Goal: Information Seeking & Learning: Learn about a topic

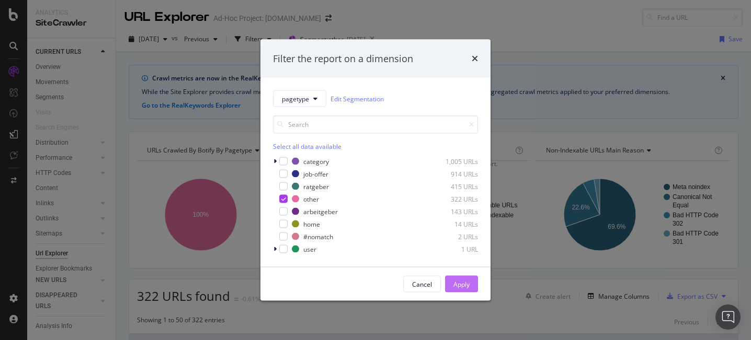
click at [465, 280] on div "Apply" at bounding box center [461, 284] width 16 height 9
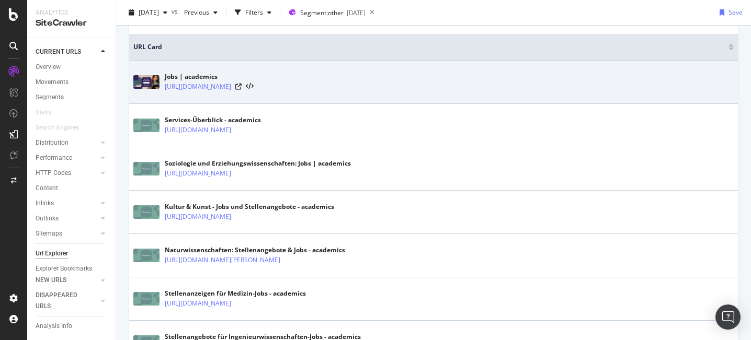
scroll to position [301, 0]
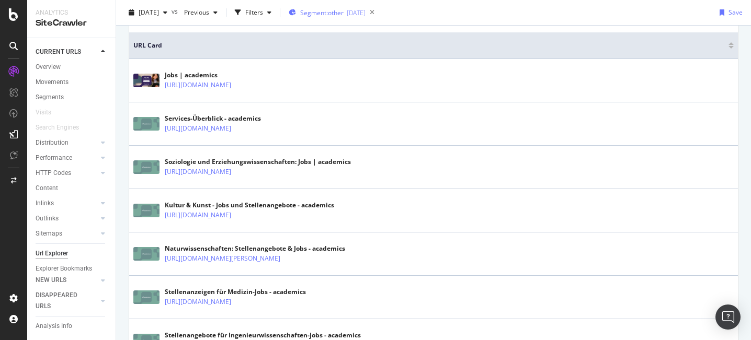
click at [343, 9] on span "Segment: other" at bounding box center [321, 12] width 43 height 9
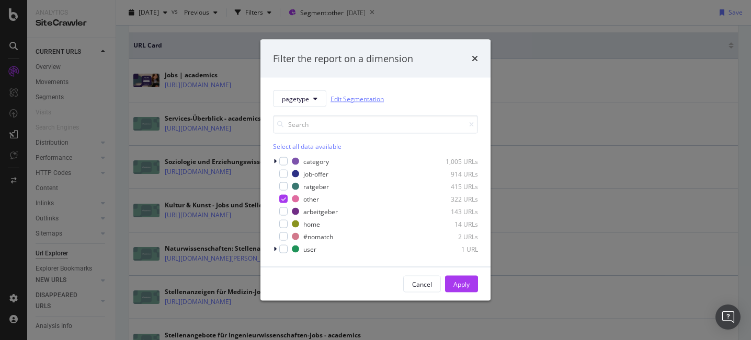
click at [380, 98] on link "Edit Segmentation" at bounding box center [356, 98] width 53 height 11
click at [593, 222] on div "Filter the report on a dimension pagetype Edit Segmentation Select all data ava…" at bounding box center [375, 170] width 751 height 340
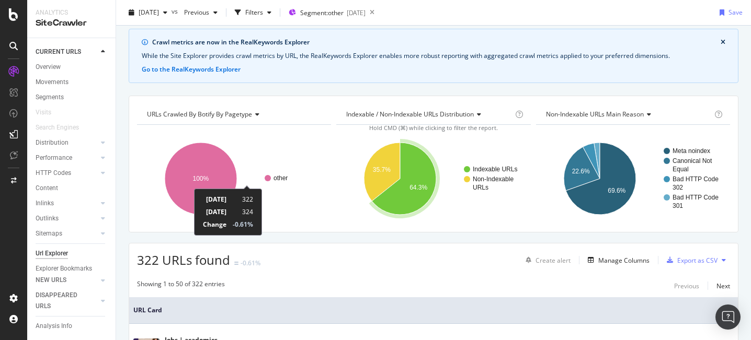
scroll to position [0, 0]
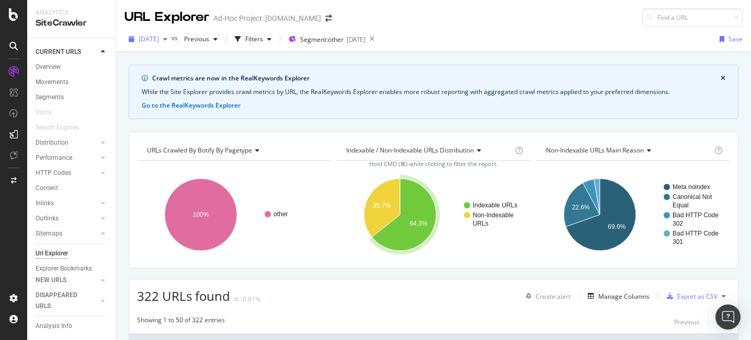
click at [159, 38] on span "[DATE]" at bounding box center [149, 38] width 20 height 9
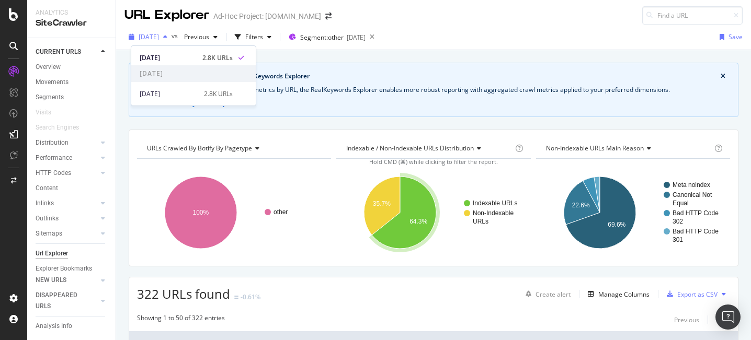
scroll to position [3, 0]
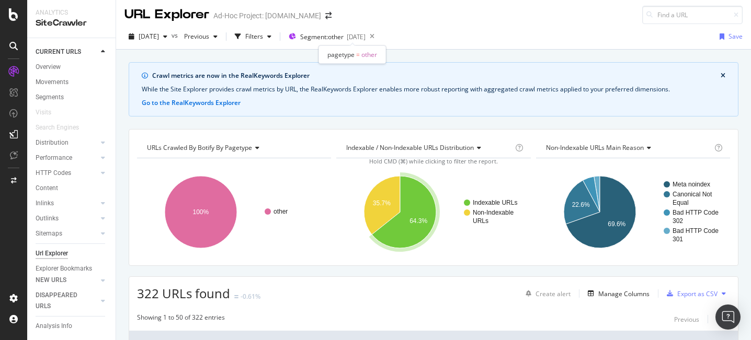
click at [386, 58] on div "pagetype = other" at bounding box center [351, 54] width 67 height 18
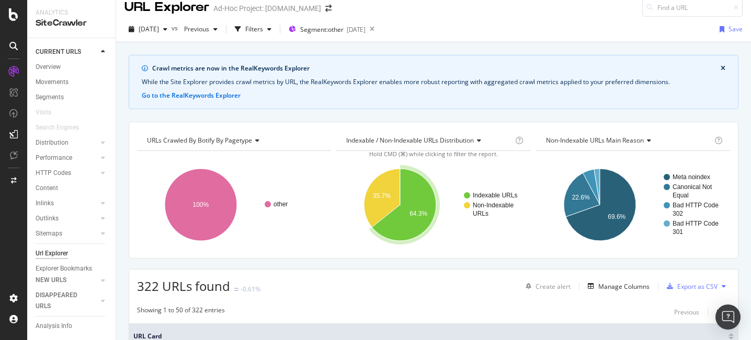
click at [349, 17] on div "2025 Sep. 1st vs Previous Filters Segment: other 2025-10-06 Save" at bounding box center [433, 30] width 635 height 26
click at [263, 29] on div "Filters" at bounding box center [254, 29] width 18 height 9
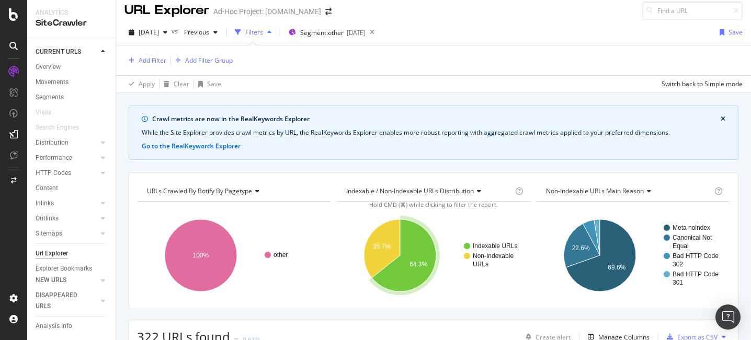
scroll to position [9, 0]
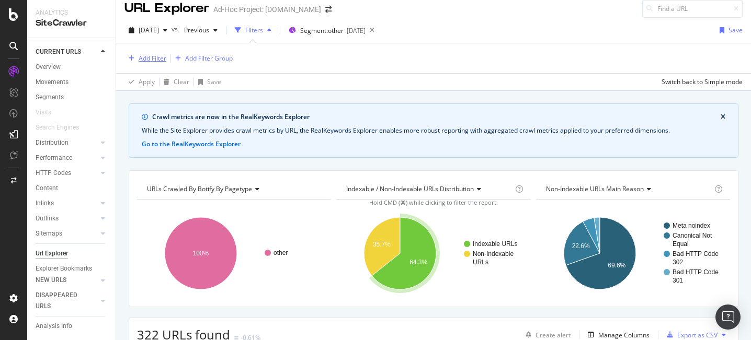
click at [144, 58] on div "Add Filter" at bounding box center [153, 58] width 28 height 9
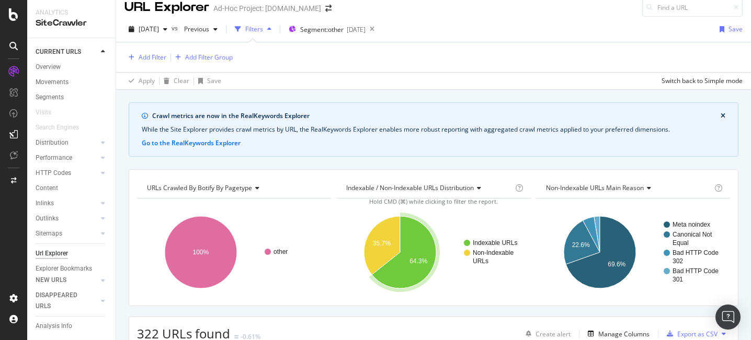
scroll to position [11, 0]
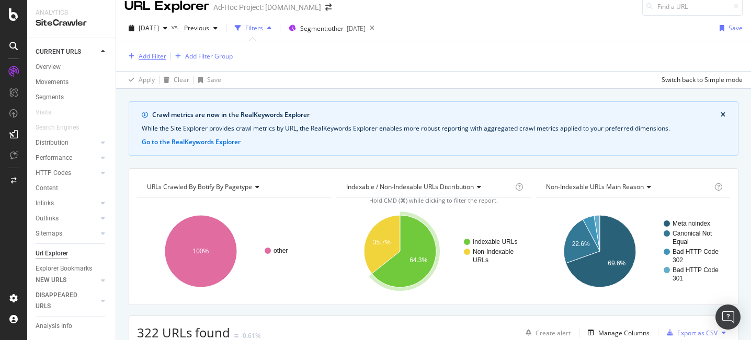
click at [147, 61] on div "Add Filter" at bounding box center [145, 56] width 42 height 11
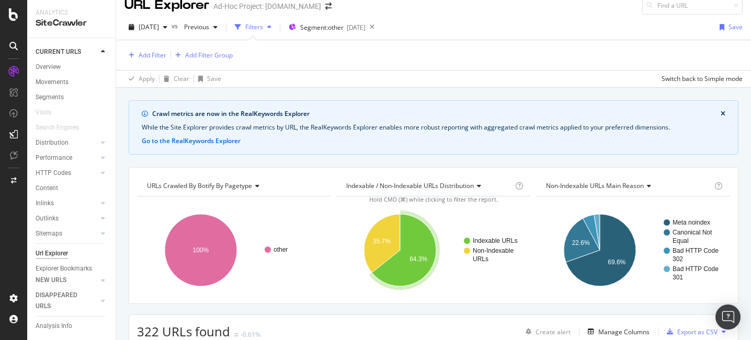
click at [148, 62] on div "Add Filter Add Filter Group" at bounding box center [433, 55] width 618 height 30
click at [152, 55] on div "Add Filter" at bounding box center [153, 55] width 28 height 9
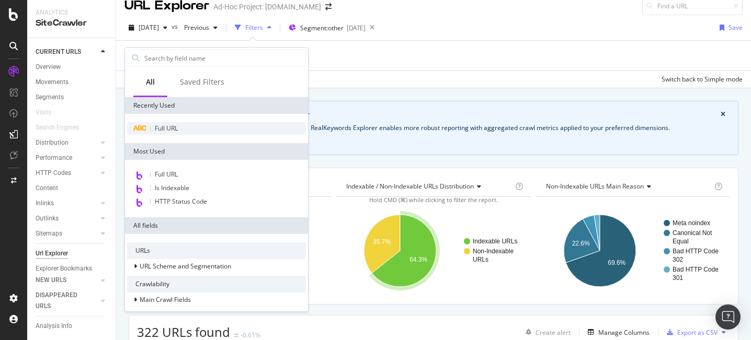
click at [193, 130] on div "Full URL" at bounding box center [216, 128] width 179 height 13
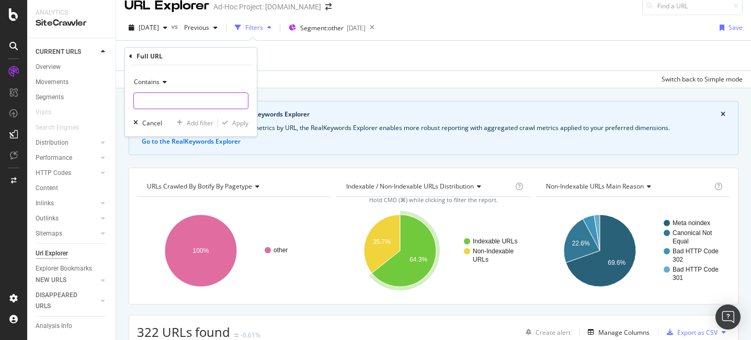
click at [197, 101] on input "text" at bounding box center [191, 101] width 114 height 17
type input "stellenanzeigen/"
click at [246, 127] on div "Apply" at bounding box center [240, 123] width 16 height 9
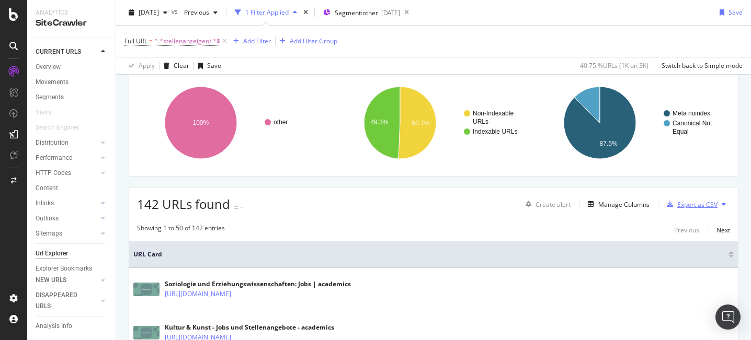
scroll to position [188, 0]
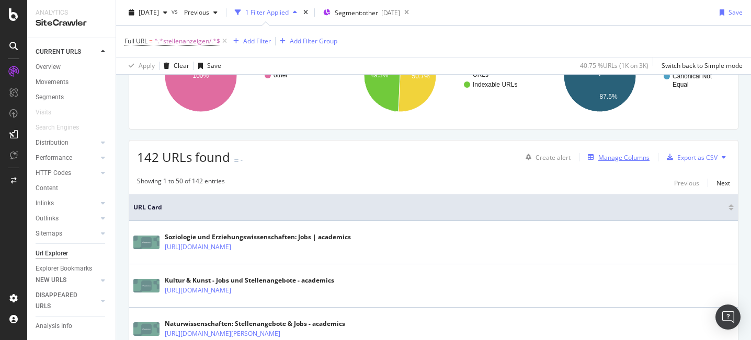
click at [641, 155] on div "Manage Columns" at bounding box center [623, 157] width 51 height 9
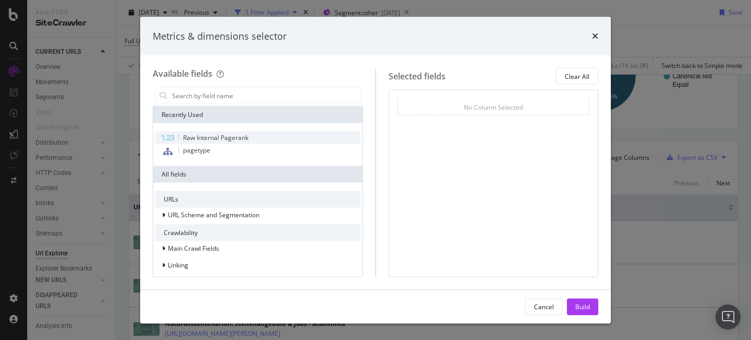
click at [232, 135] on span "Raw Internal Pagerank" at bounding box center [215, 137] width 65 height 9
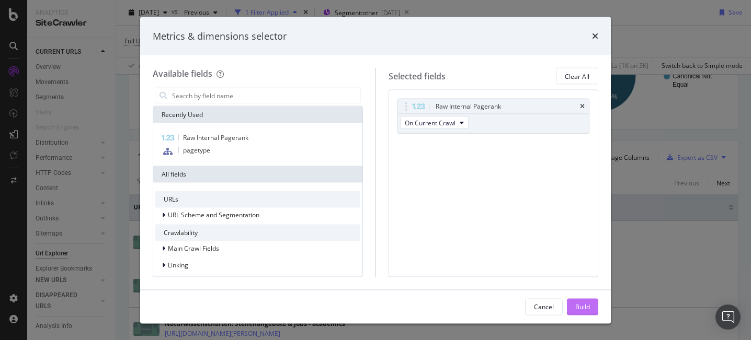
click at [586, 307] on div "Build" at bounding box center [582, 306] width 15 height 9
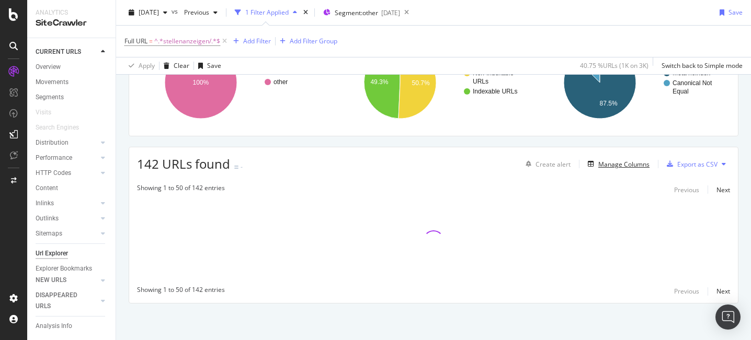
scroll to position [181, 0]
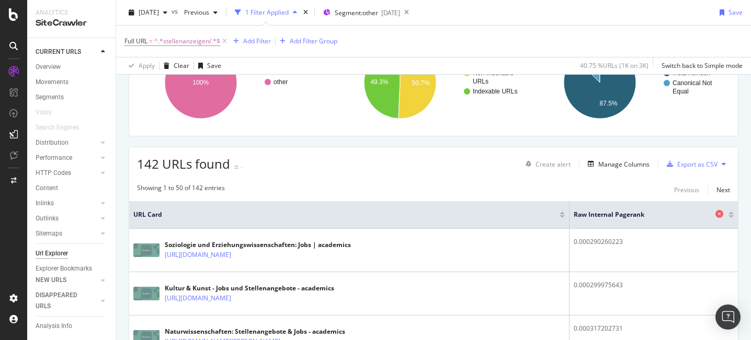
click at [617, 212] on span "Raw Internal Pagerank" at bounding box center [642, 214] width 139 height 9
click at [732, 214] on div at bounding box center [730, 213] width 5 height 3
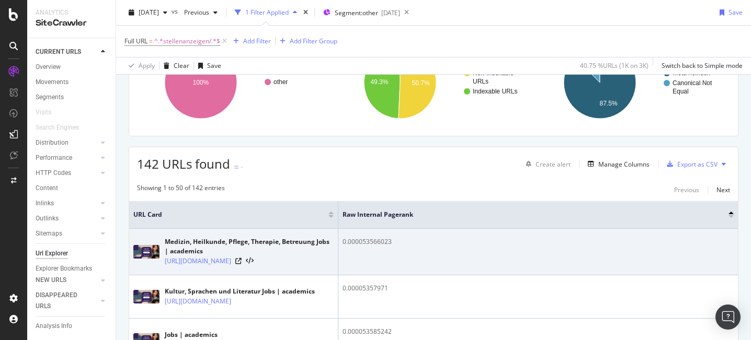
scroll to position [199, 0]
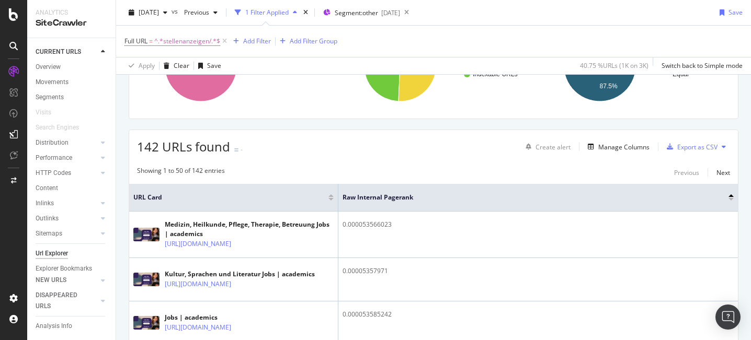
click at [731, 199] on div at bounding box center [730, 199] width 5 height 3
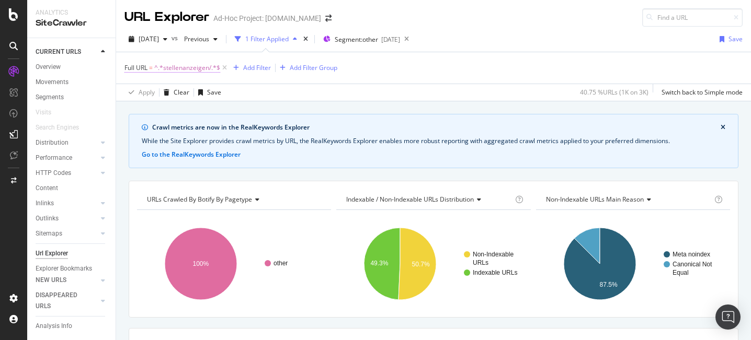
click at [176, 72] on span "^.*stellenanzeigen/.*$" at bounding box center [187, 68] width 66 height 15
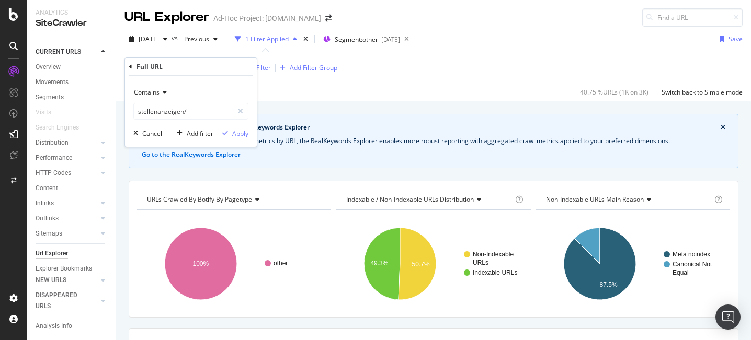
drag, startPoint x: 162, startPoint y: 85, endPoint x: 158, endPoint y: 94, distance: 10.3
click at [162, 85] on div "Contains" at bounding box center [190, 92] width 115 height 17
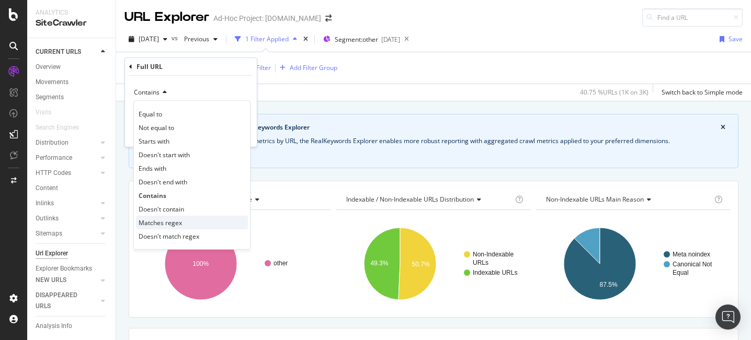
click at [181, 224] on div "Matches regex" at bounding box center [192, 223] width 112 height 14
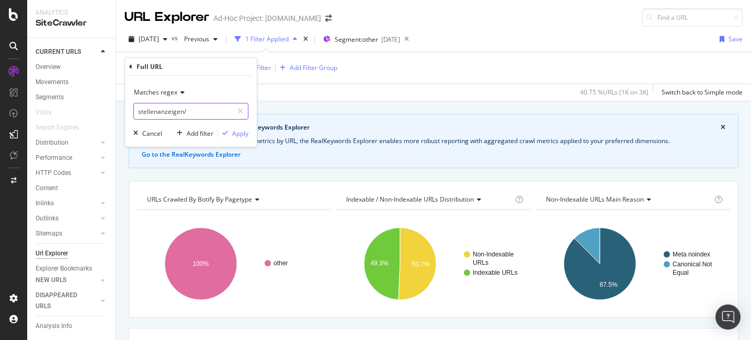
click at [195, 111] on input "stellenanzeigen/" at bounding box center [183, 111] width 99 height 17
paste input "path rx:\/[^\/+]+\/[^\/+]+\/[^\/\?]+(?:\?q=.*)"
type input "path rx:\/[^\/+]+\/[^\/+]+\/[^\/\?]+(?:\?q=.*)"
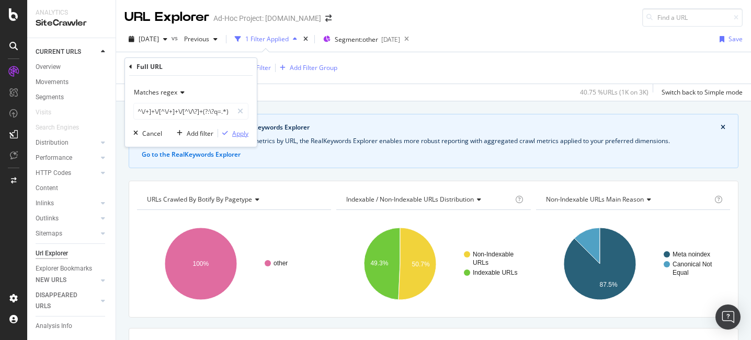
scroll to position [0, 0]
click at [237, 138] on button "Apply" at bounding box center [233, 133] width 30 height 10
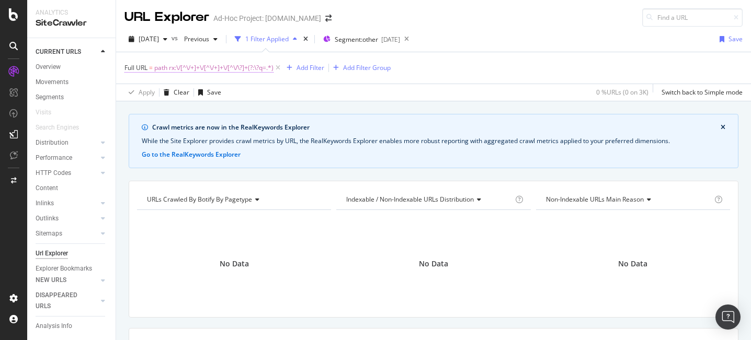
click at [227, 70] on span "path rx:\/[^\/+]+\/[^\/+]+\/[^\/\?]+(?:\?q=.*)" at bounding box center [213, 68] width 119 height 15
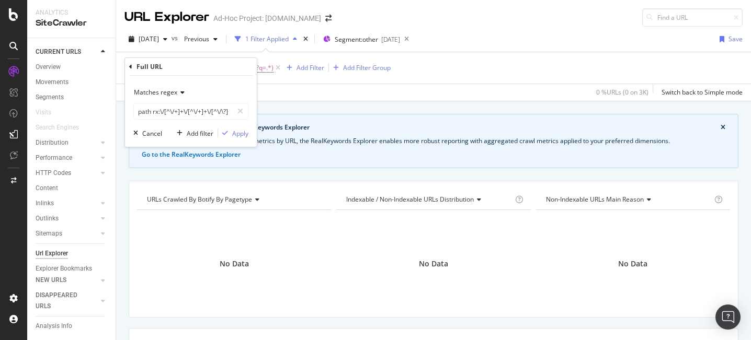
click at [177, 90] on icon at bounding box center [180, 92] width 7 height 6
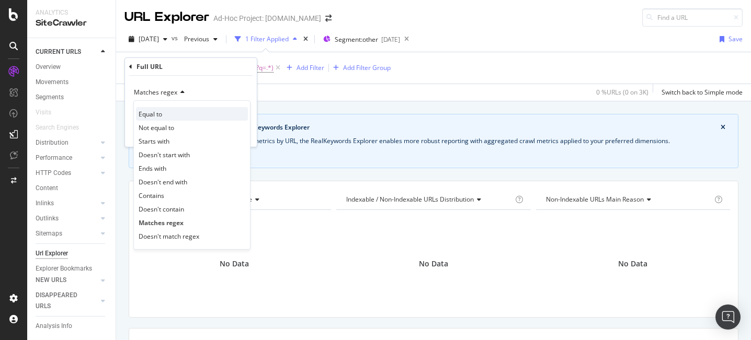
click at [151, 116] on span "Equal to" at bounding box center [151, 114] width 24 height 9
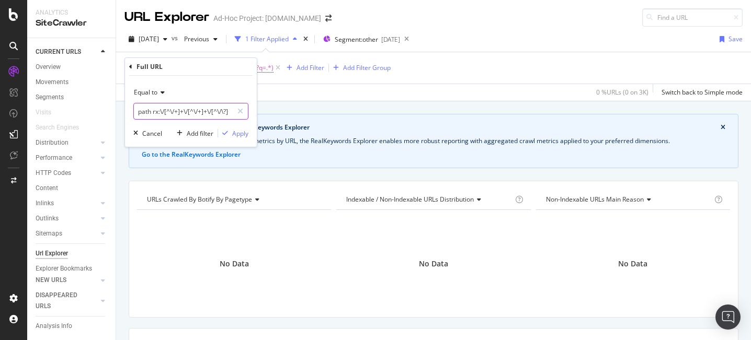
click at [156, 112] on input "path rx:\/[^\/+]+\/[^\/+]+\/[^\/\?]+(?:\?q=.*)" at bounding box center [183, 111] width 99 height 17
drag, startPoint x: 162, startPoint y: 112, endPoint x: 122, endPoint y: 111, distance: 39.7
click at [121, 111] on body "Analytics SiteCrawler CURRENT URLS Overview Movements Segments Visits Search En…" at bounding box center [375, 170] width 751 height 340
drag, startPoint x: 158, startPoint y: 116, endPoint x: 160, endPoint y: 108, distance: 8.5
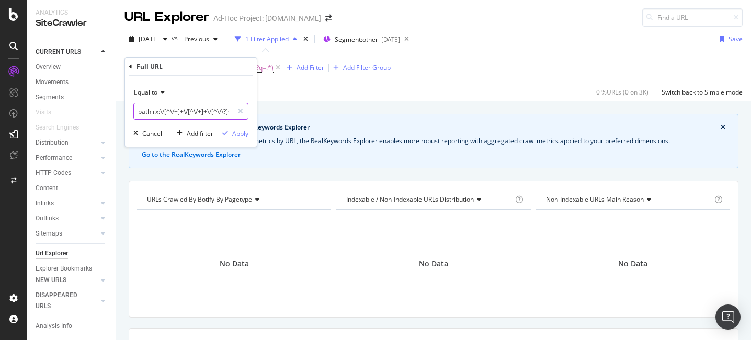
click at [158, 116] on input "path rx:\/[^\/+]+\/[^\/+]+\/[^\/\?]+(?:\?q=.*)" at bounding box center [183, 111] width 99 height 17
click at [161, 93] on icon at bounding box center [160, 92] width 7 height 6
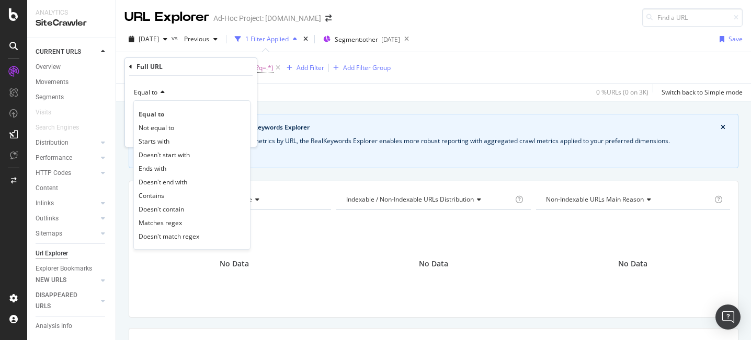
drag, startPoint x: 175, startPoint y: 227, endPoint x: 172, endPoint y: 216, distance: 11.3
click at [175, 226] on span "Matches regex" at bounding box center [160, 222] width 43 height 9
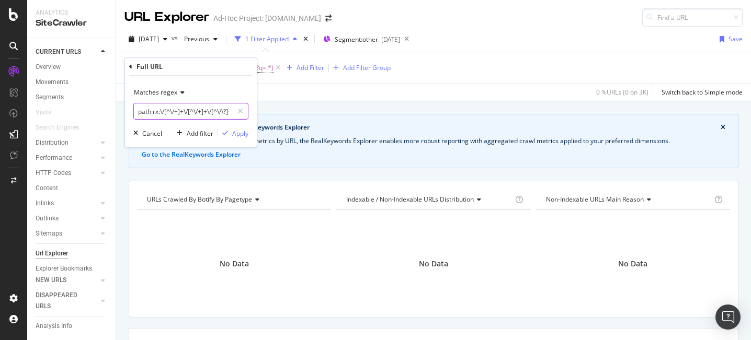
click at [162, 112] on input "path rx:\/[^\/+]+\/[^\/+]+\/[^\/\?]+(?:\?q=.*)" at bounding box center [183, 111] width 99 height 17
type input "\/[^\/+]+\/[^\/+]+\/[^\/\?]+(?:\?q=.*)"
click at [238, 132] on div "Apply" at bounding box center [240, 133] width 16 height 9
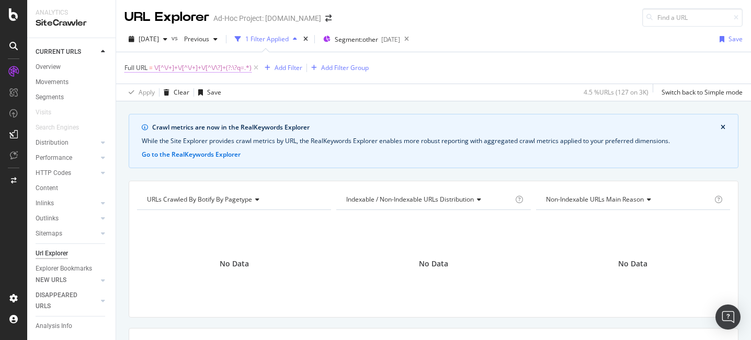
click at [193, 65] on span "\/[^\/+]+\/[^\/+]+\/[^\/\?]+(?:\?q=.*)" at bounding box center [202, 68] width 97 height 15
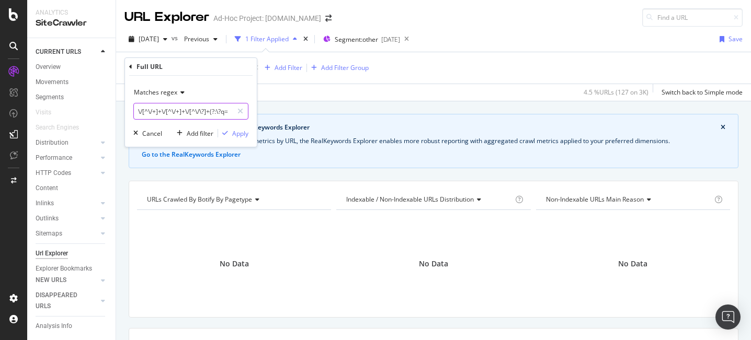
click at [192, 109] on input "\/[^\/+]+\/[^\/+]+\/[^\/\?]+(?:\?q=.*)" at bounding box center [183, 111] width 99 height 17
drag, startPoint x: 191, startPoint y: 108, endPoint x: 136, endPoint y: 102, distance: 55.7
click at [136, 102] on div "Matches regex \/[^\/+]+\/[^\/+]+\/[^\/\?]+(?:\?q=.*)" at bounding box center [190, 102] width 115 height 36
click at [189, 111] on input "\/[^\/+]+\/[^\/+]+\/[^\/\?]+(?:\?q=.*)" at bounding box center [183, 111] width 99 height 17
click at [189, 110] on input "\/[^\/+]+\/[^\/+]+\/[^\/\?]+(?:\?q=.*)" at bounding box center [183, 111] width 99 height 17
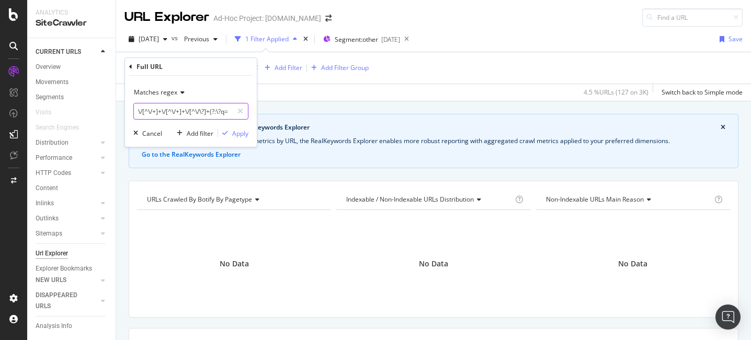
click at [189, 110] on input "\/[^\/+]+\/[^\/+]+\/[^\/\?]+(?:\?q=.*)" at bounding box center [183, 111] width 99 height 17
paste input "arbeitgeber-hochschule"
type input "arbeitgeber-hochschule"
click at [241, 136] on div "Apply" at bounding box center [240, 133] width 16 height 9
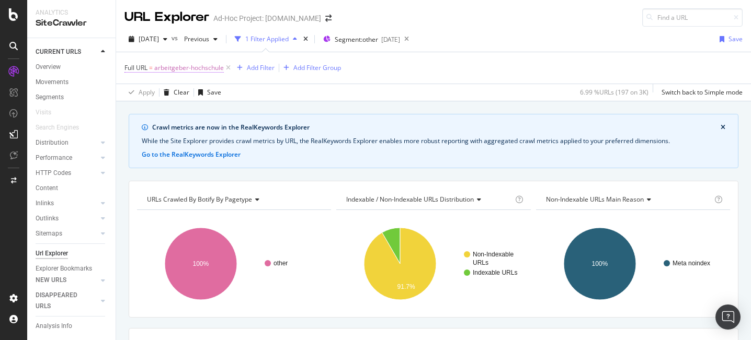
click at [186, 66] on span "arbeitgeber-hochschule" at bounding box center [189, 68] width 70 height 15
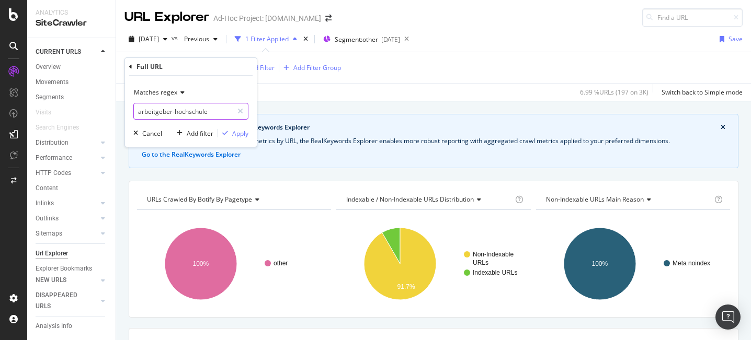
click at [189, 111] on input "arbeitgeber-hochschule" at bounding box center [183, 111] width 99 height 17
paste input "zeit-vollzeit"
type input "arbeitzeit-vollzeit"
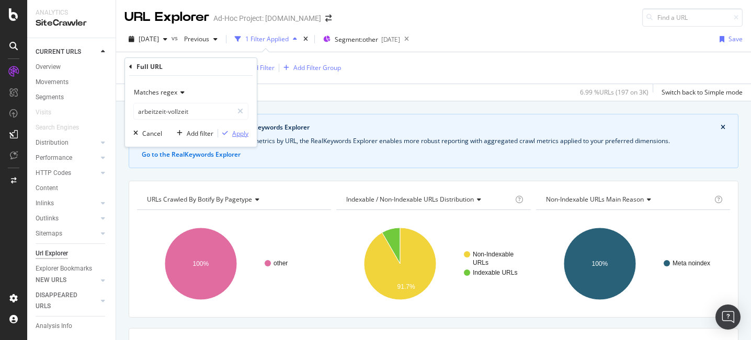
click at [230, 129] on div "Apply" at bounding box center [233, 133] width 30 height 9
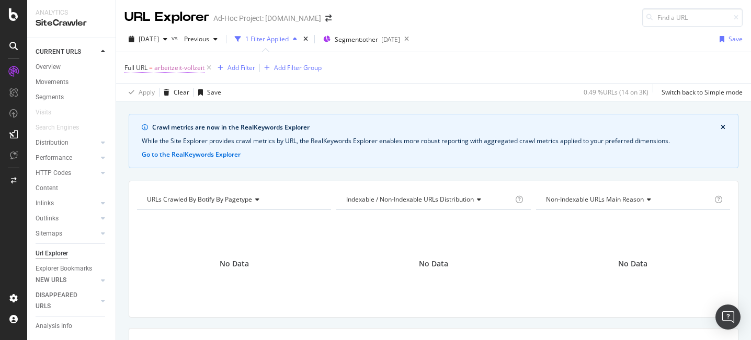
click at [186, 66] on span "arbeitzeit-vollzeit" at bounding box center [179, 68] width 50 height 15
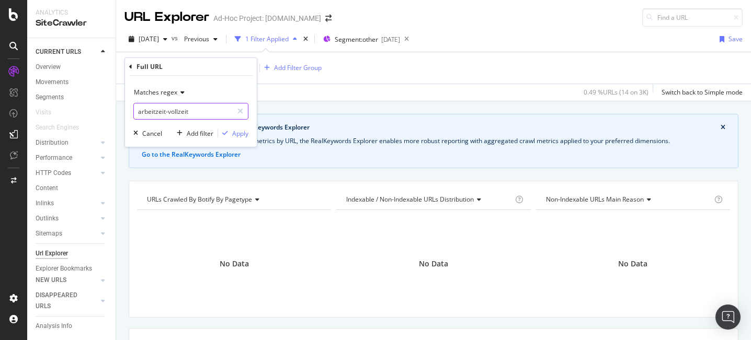
click at [200, 109] on input "arbeitzeit-vollzeit" at bounding box center [183, 111] width 99 height 17
paste input "arbeitgeber-hochschule/"
type input "arbeitgeber-hochschule/arbeitzeit-vollzeit"
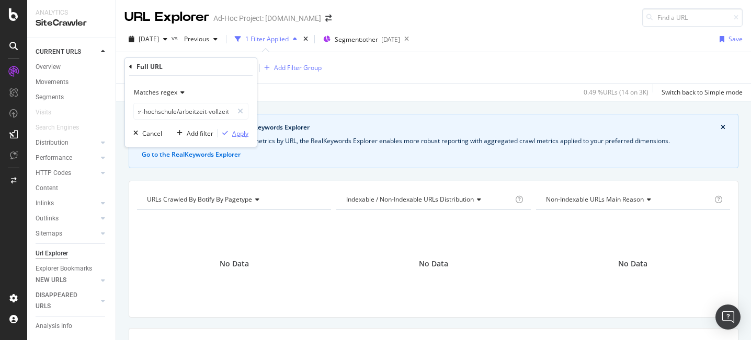
scroll to position [0, 0]
click at [235, 130] on div "Apply" at bounding box center [240, 133] width 16 height 9
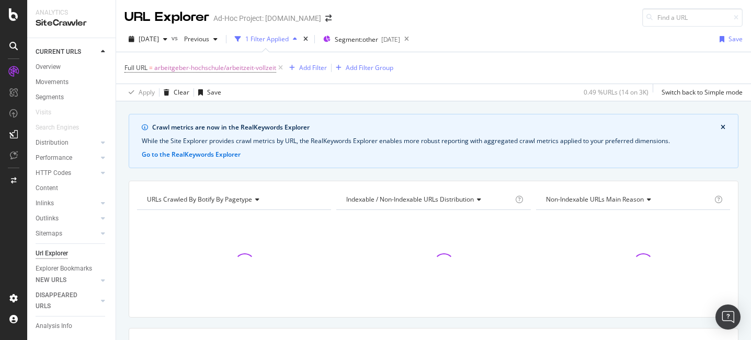
click at [309, 84] on div "Apply Clear Save 0.49 % URLs ( 14 on 3K ) Switch back to Simple mode" at bounding box center [433, 92] width 635 height 17
click at [282, 70] on icon at bounding box center [280, 68] width 9 height 10
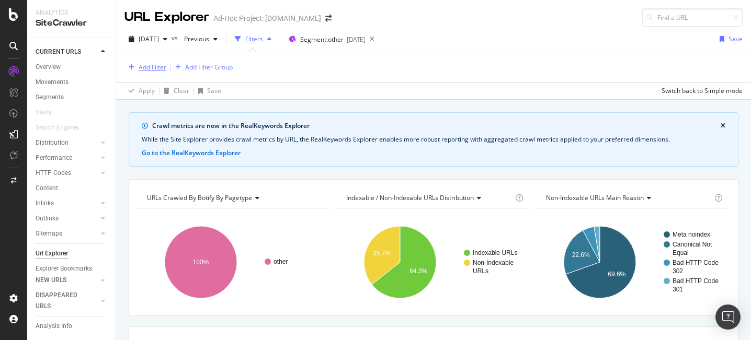
click at [151, 68] on div "Add Filter" at bounding box center [153, 67] width 28 height 9
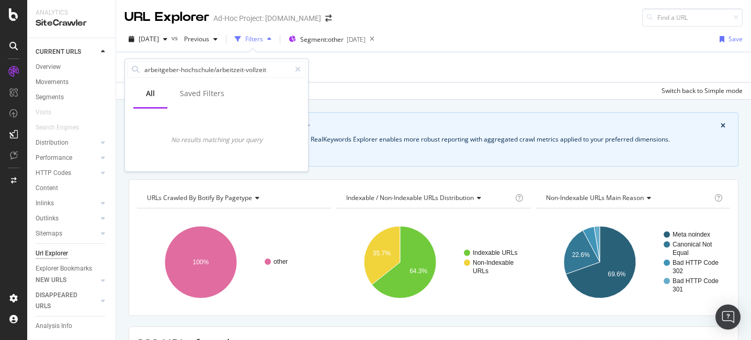
type input "arbeitgeber-hochschule/arbeitzeit-vollzeit"
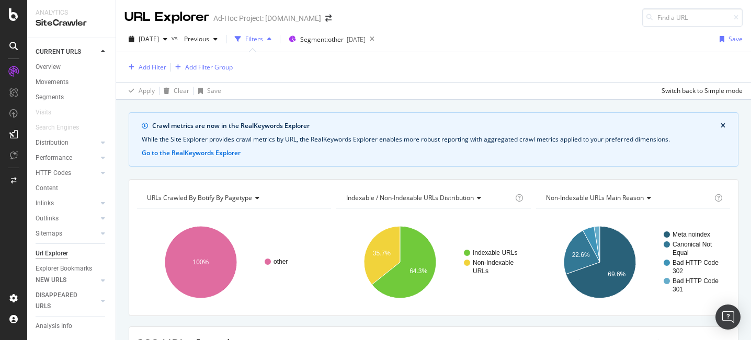
click at [374, 87] on div "Apply Clear Save Switch back to Simple mode" at bounding box center [433, 90] width 635 height 17
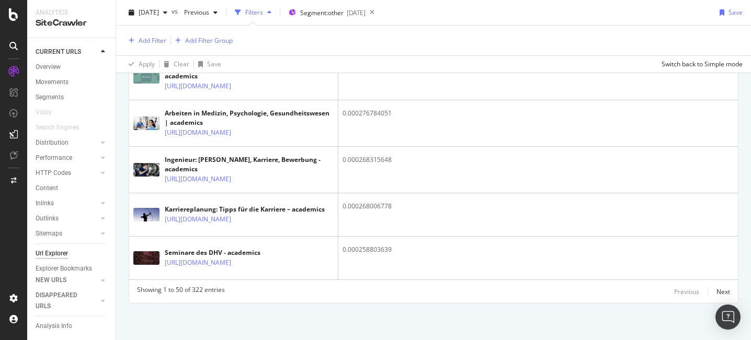
scroll to position [2586, 0]
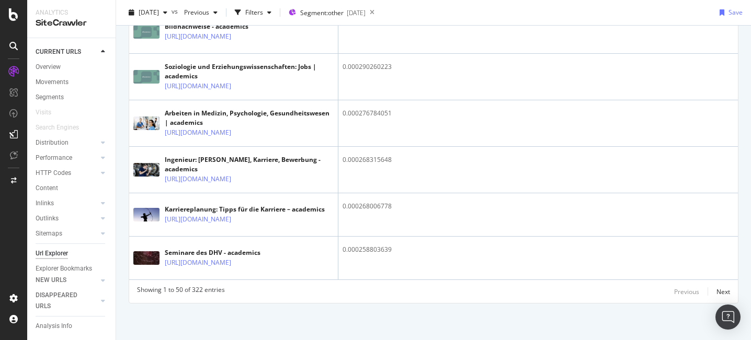
scroll to position [2538, 0]
copy link "[URL][DOMAIN_NAME]"
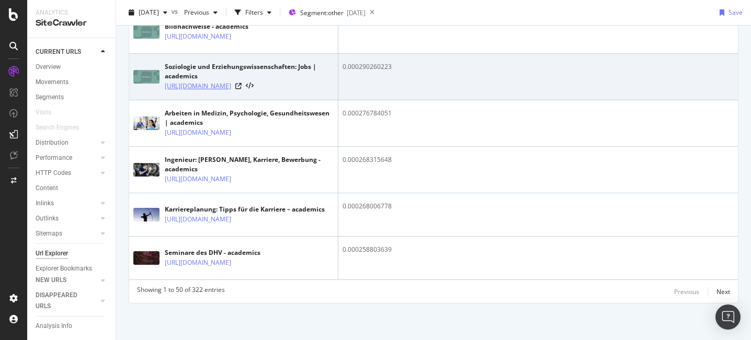
scroll to position [2617, 0]
copy link "https://www.academics.de/stellenanzeigen/branche-erziehung-paedagogik-weiterbil…"
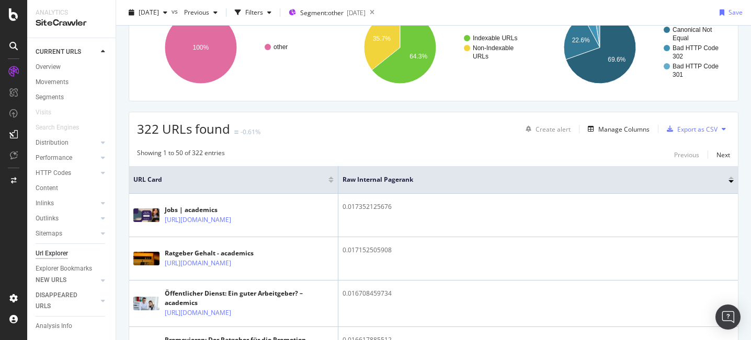
scroll to position [0, 0]
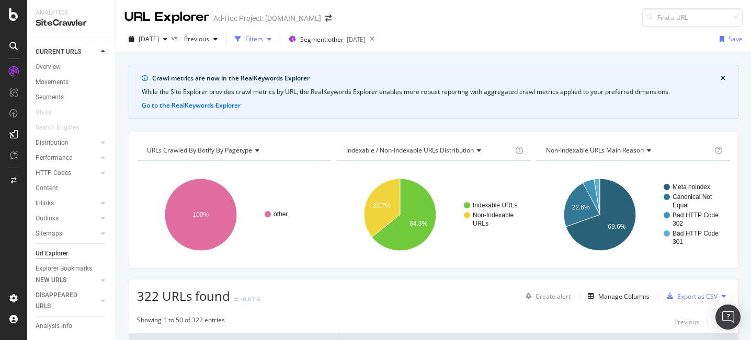
click at [263, 40] on div "Filters" at bounding box center [254, 38] width 18 height 9
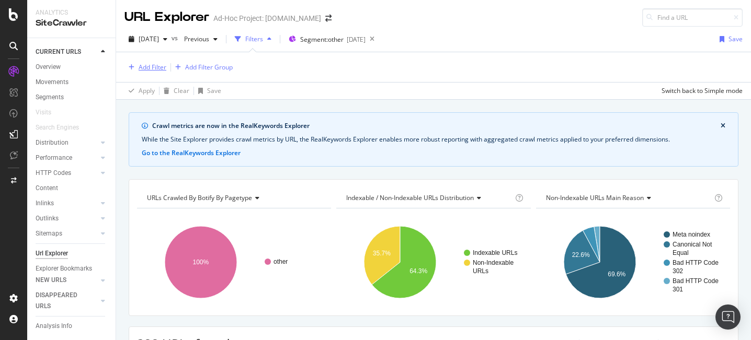
click at [146, 68] on div "Add Filter" at bounding box center [153, 67] width 28 height 9
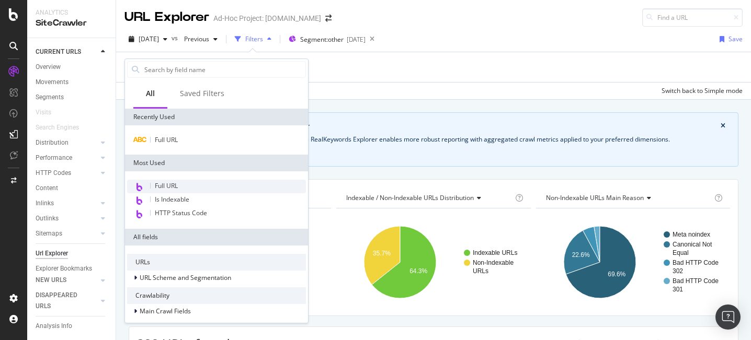
click at [174, 185] on span "Full URL" at bounding box center [166, 185] width 23 height 9
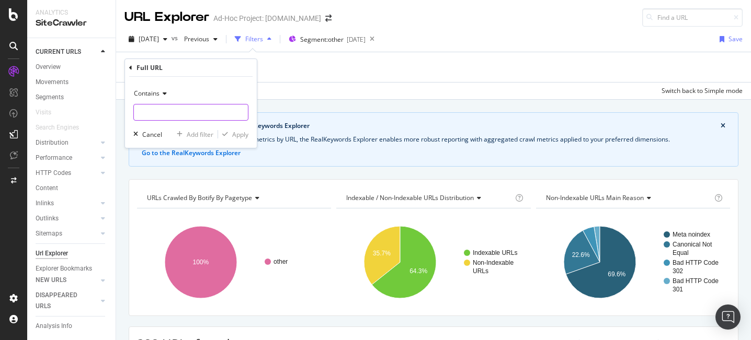
click at [166, 114] on input "text" at bounding box center [191, 112] width 114 height 17
type input "stellenanzeigen"
click at [230, 132] on div "button" at bounding box center [225, 134] width 14 height 6
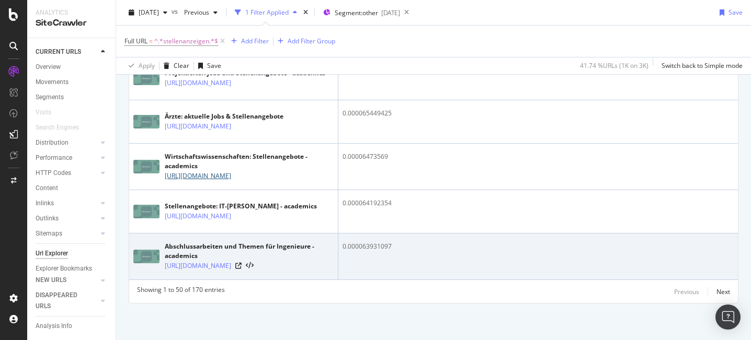
scroll to position [4307, 0]
click at [357, 234] on td "0.000063931097" at bounding box center [537, 257] width 399 height 47
click at [361, 242] on div "0.000063931097" at bounding box center [537, 246] width 391 height 9
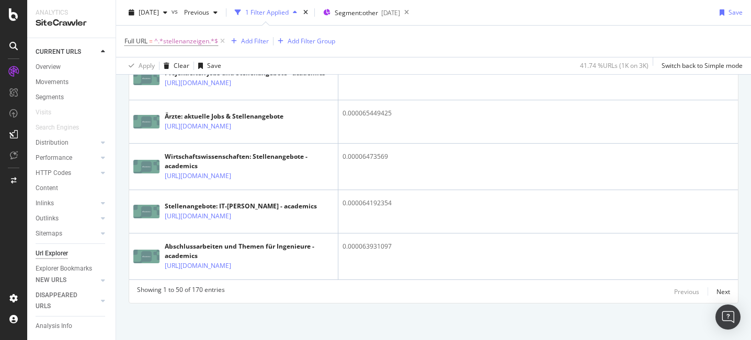
scroll to position [2741, 0]
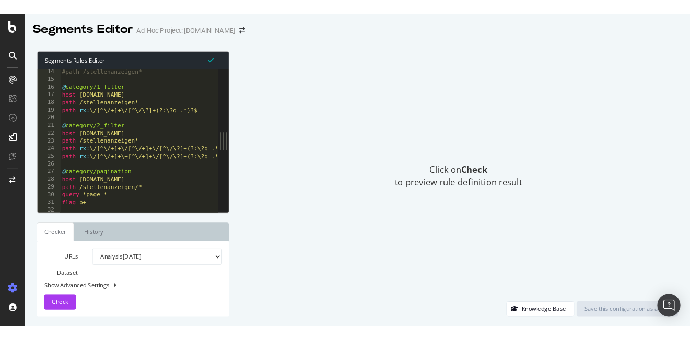
scroll to position [111, 0]
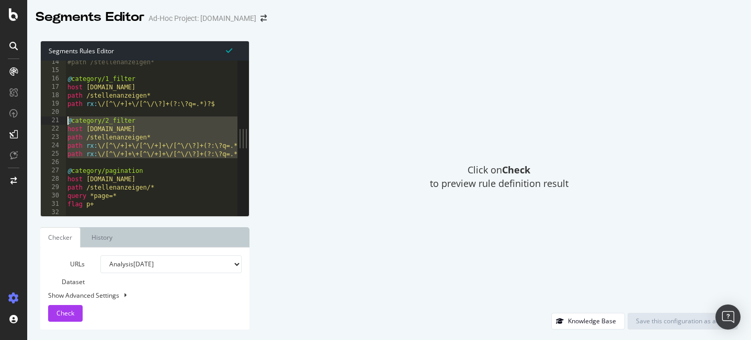
drag, startPoint x: 181, startPoint y: 164, endPoint x: 47, endPoint y: 121, distance: 141.2
click at [47, 121] on div "14 15 16 17 18 19 20 21 22 23 24 25 26 27 28 29 30 31 32 33 34 #path /stellenan…" at bounding box center [139, 138] width 197 height 155
click at [160, 176] on div "#path /stellenanzeigen* @ category/1_filter host www.academics.de path /stellen…" at bounding box center [157, 144] width 185 height 172
drag, startPoint x: 139, startPoint y: 160, endPoint x: 57, endPoint y: 119, distance: 91.4
click at [57, 119] on div "host www.academics.de 14 15 16 17 18 19 20 21 22 23 24 25 26 27 28 29 30 31 32 …" at bounding box center [139, 138] width 197 height 155
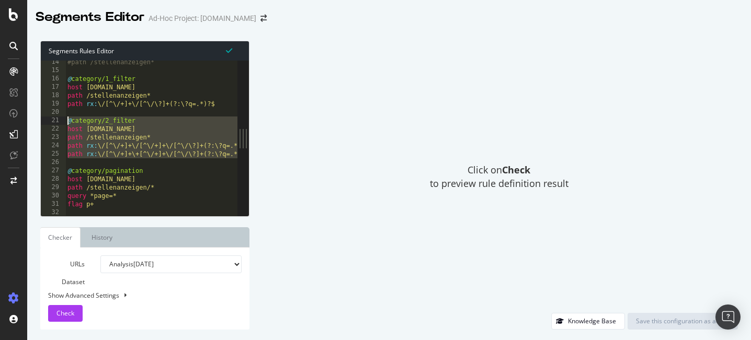
type textarea "@category/2_filter host www.academics.de"
click at [126, 162] on div "#path /stellenanzeigen* @ category/1_filter host www.academics.de path /stellen…" at bounding box center [151, 138] width 172 height 155
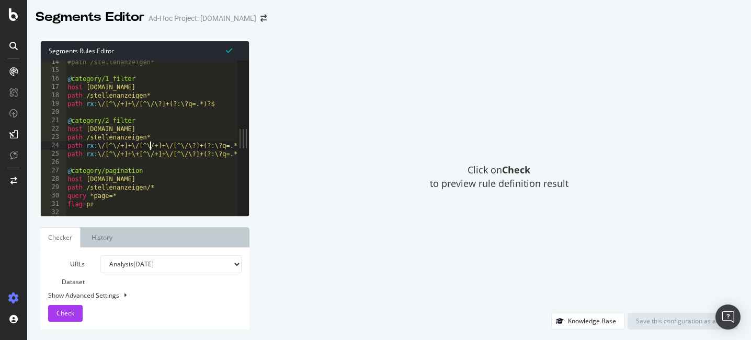
click at [152, 144] on div "#path /stellenanzeigen* @ category/1_filter host www.academics.de path /stellen…" at bounding box center [157, 144] width 185 height 172
type textarea "path rx:\/[^\/+]+\/[^\/+]+\/[^\/\?]+(?:\?q=.*) path rx:\/[^\/+]+\+[^\/+]+\/[^\/…"
